Goal: Register for event/course

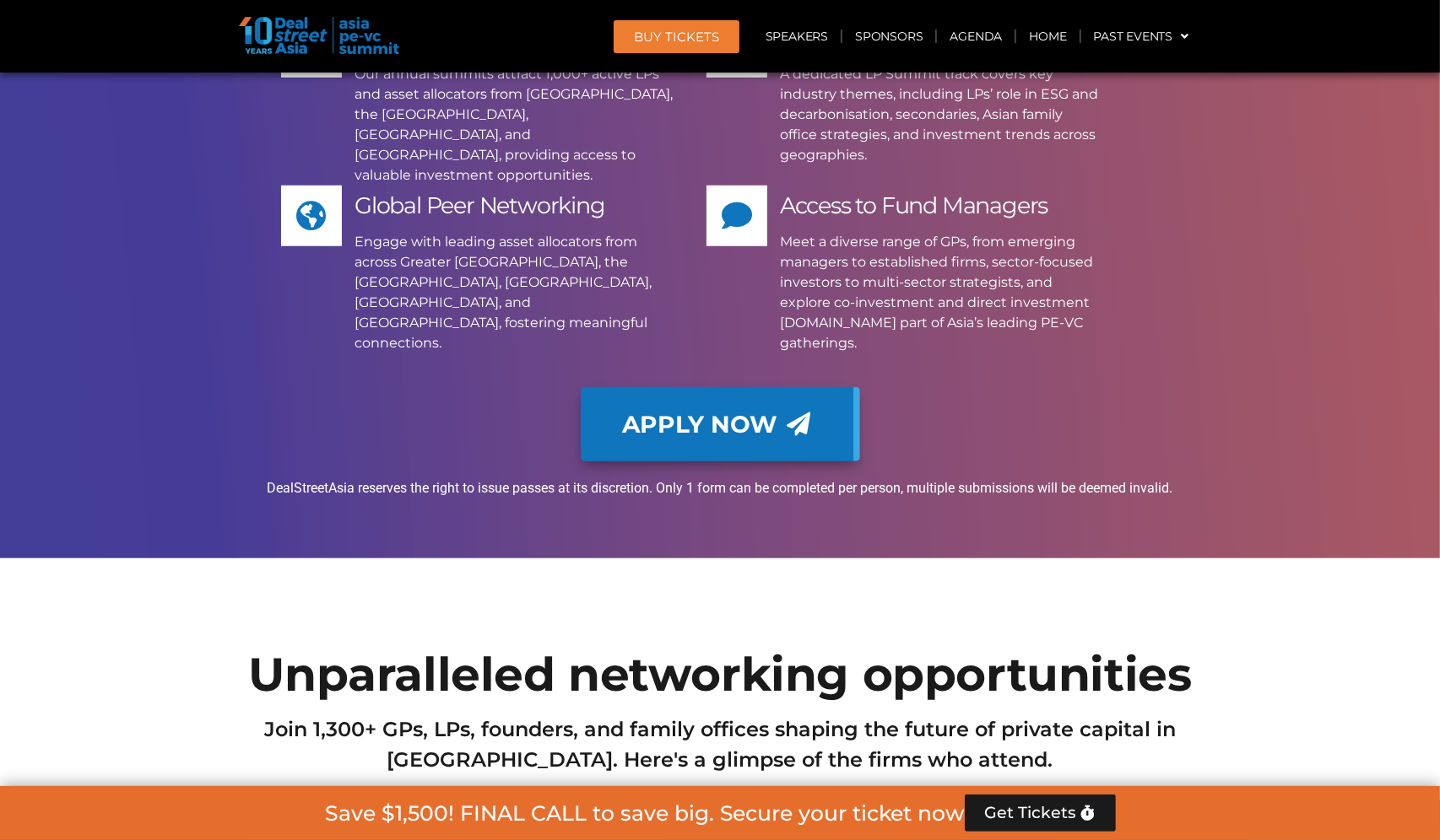
scroll to position [12813, 0]
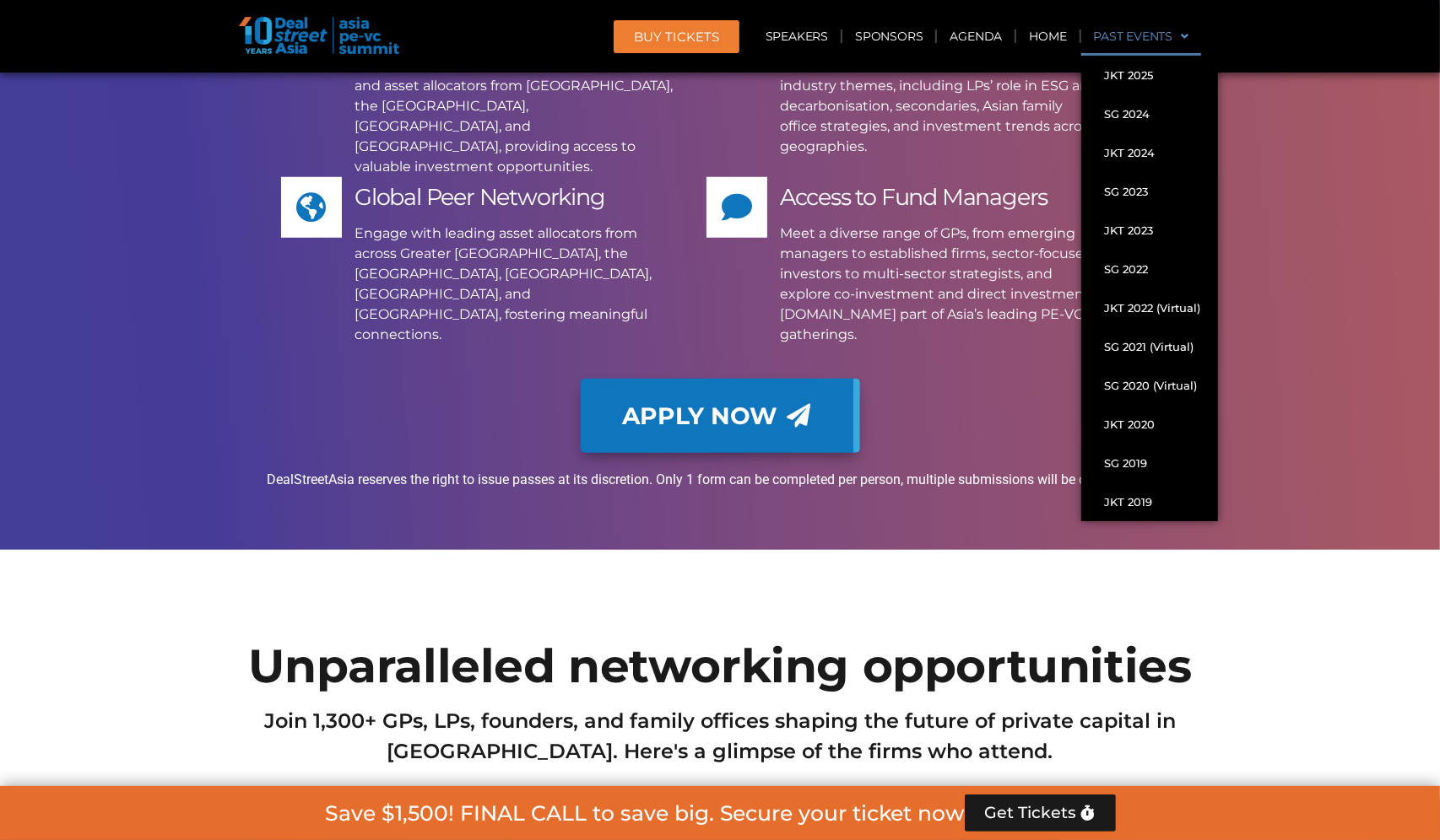
click at [1098, 34] on link "Past Events" at bounding box center [1141, 36] width 121 height 39
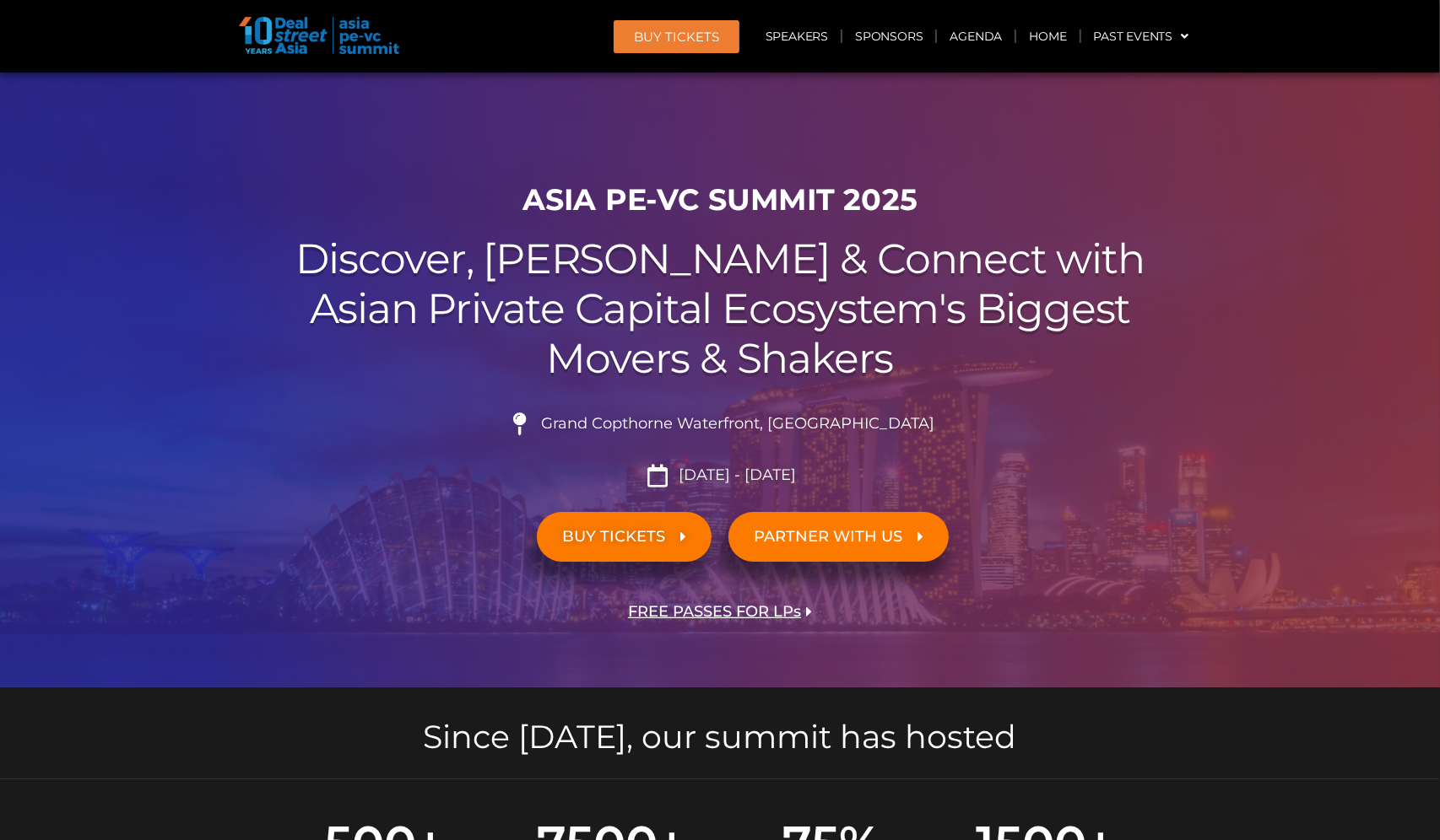
click at [305, 6] on header "BUY Tickets Speakers Sponsors Agenda Home Past Events JKT 2025 SG 2024 JKT 2024…" at bounding box center [720, 36] width 1440 height 73
click at [299, 38] on img at bounding box center [319, 35] width 160 height 37
click at [246, 26] on img at bounding box center [319, 35] width 160 height 37
